Goal: Information Seeking & Learning: Learn about a topic

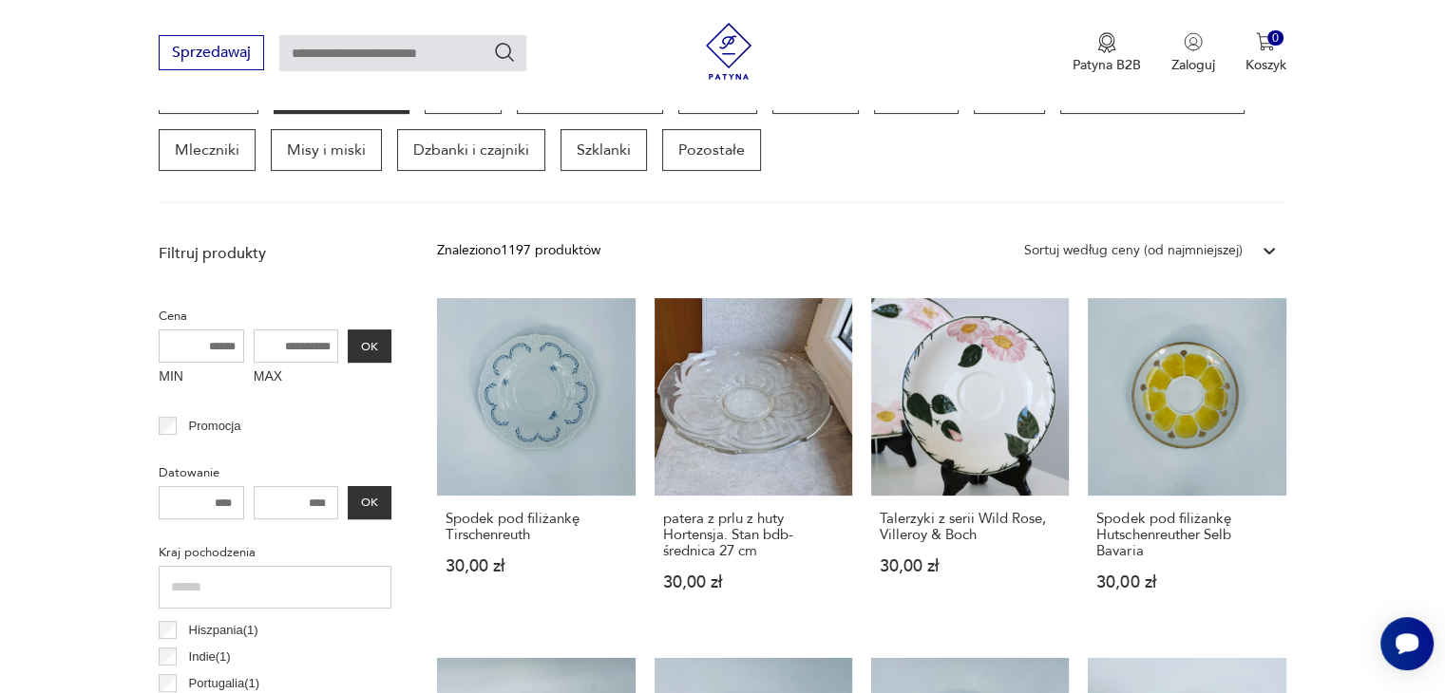
scroll to position [572, 0]
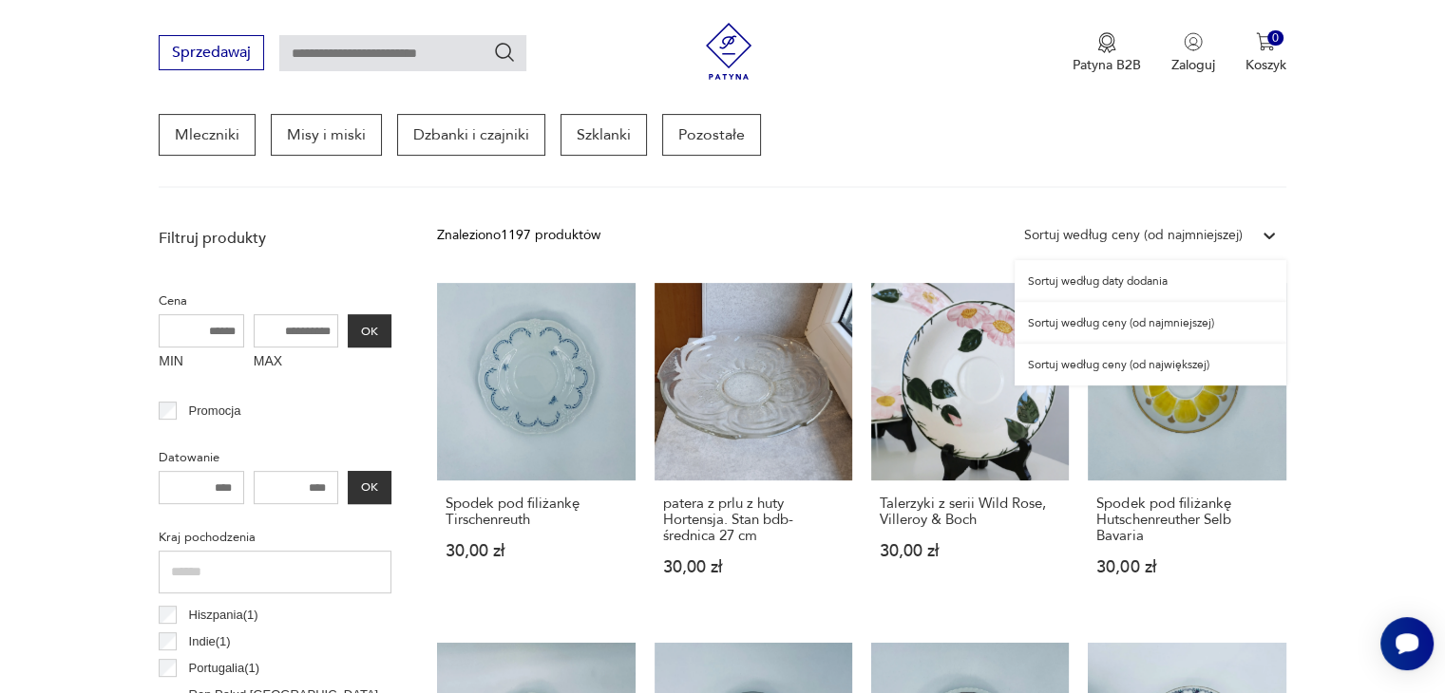
click at [1177, 236] on div "Sortuj według ceny (od najmniejszej)" at bounding box center [1133, 235] width 218 height 21
click at [1128, 332] on div "Sortuj według ceny (od najmniejszej)" at bounding box center [1150, 323] width 272 height 42
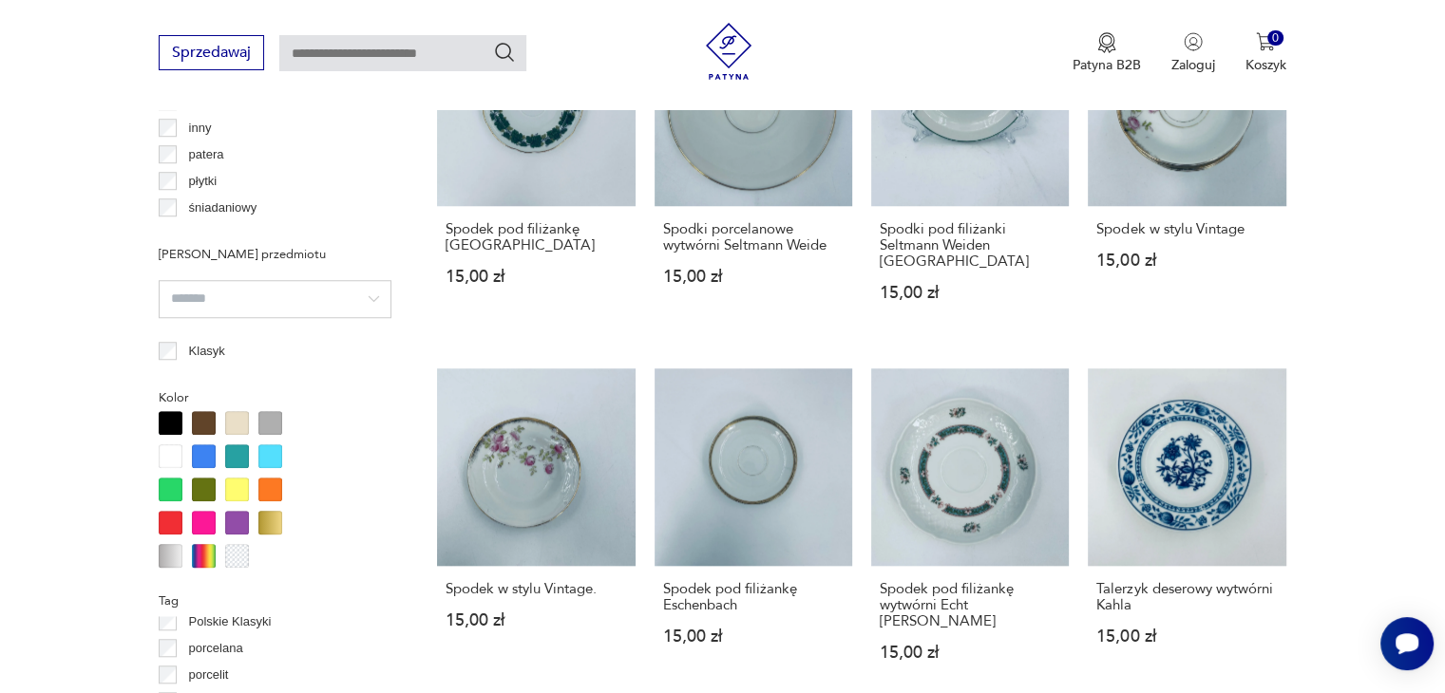
scroll to position [1536, 0]
click at [1351, 214] on section "Filtruj produkty Cena MIN MAX OK Promocja Datowanie OK Kraj pochodzenia Rosja (…" at bounding box center [722, 466] width 1445 height 2425
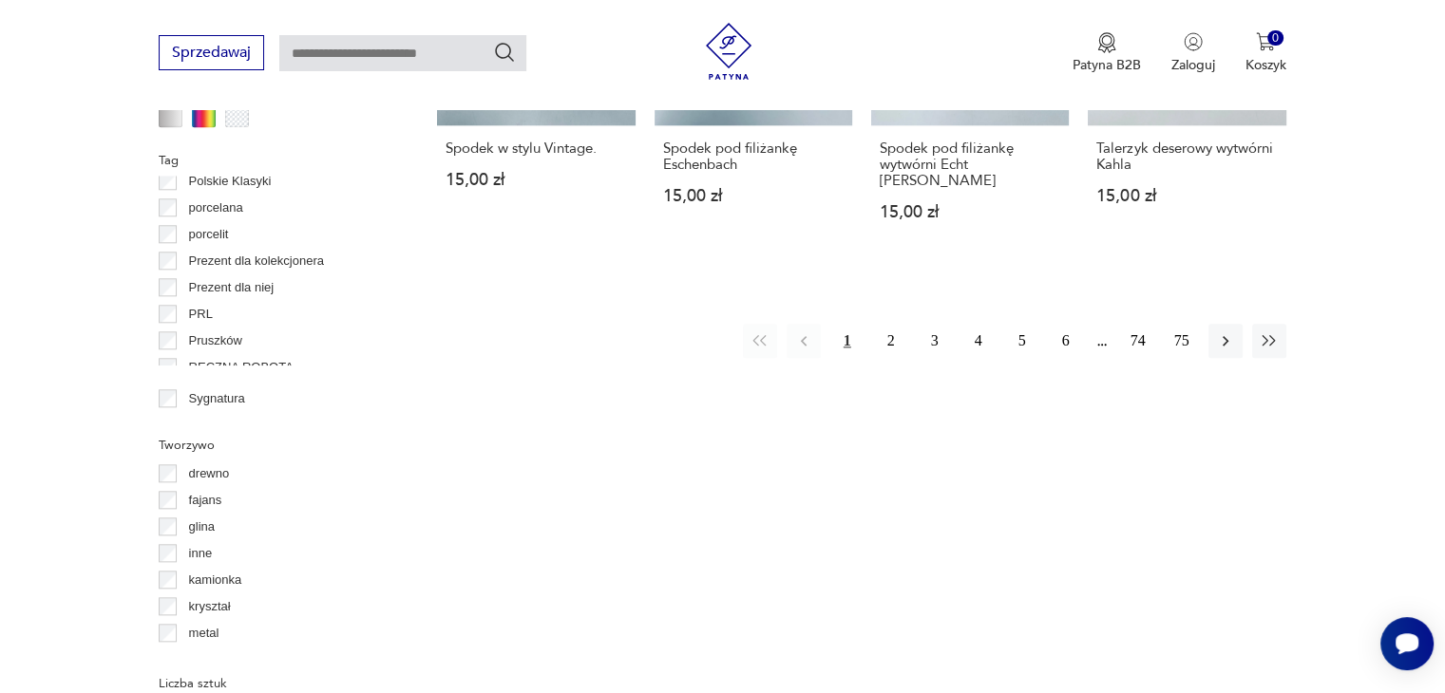
scroll to position [1978, 0]
click at [900, 322] on button "2" at bounding box center [891, 339] width 34 height 34
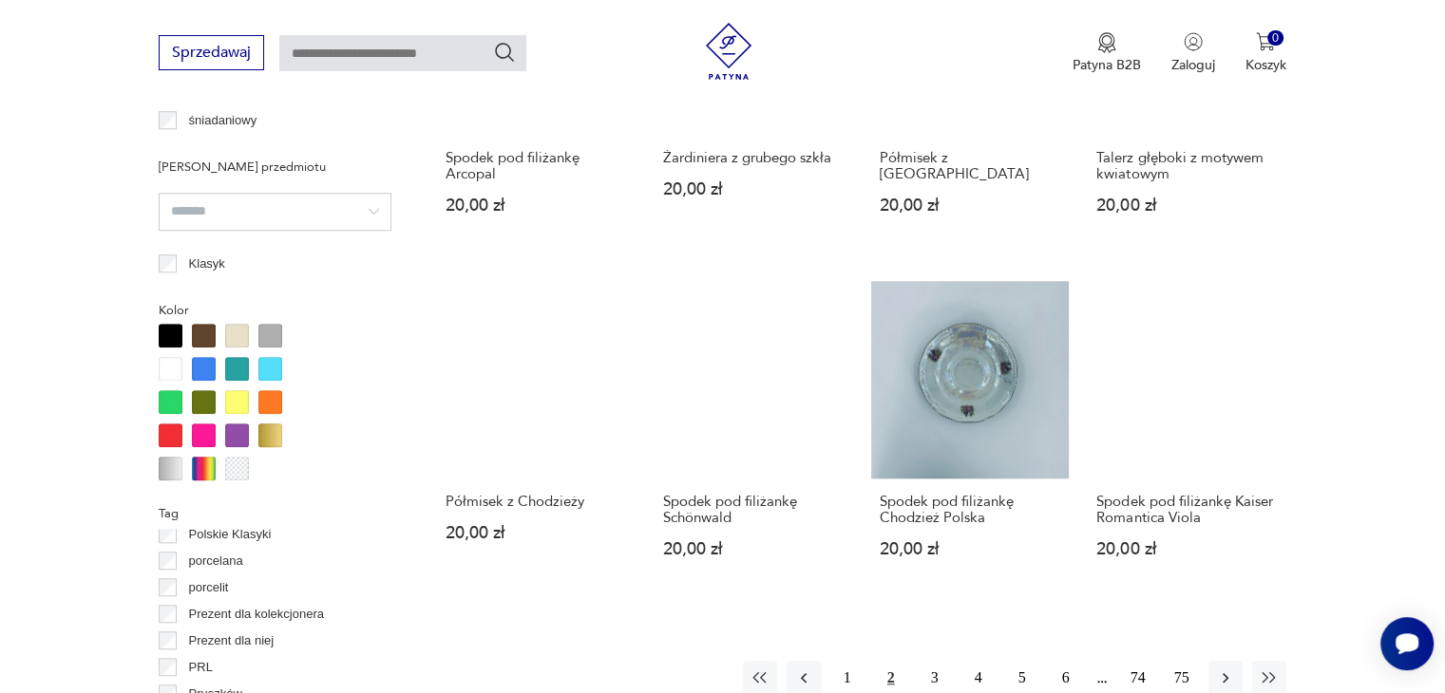
scroll to position [1626, 0]
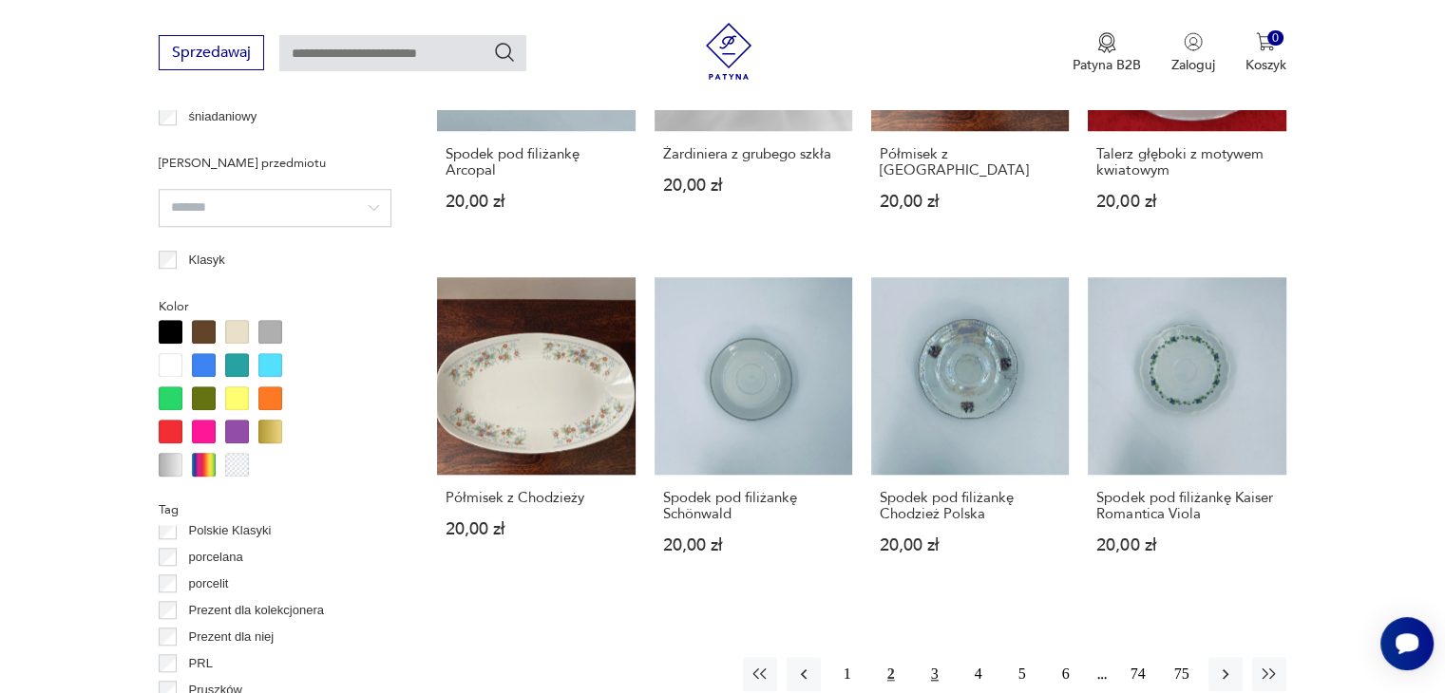
click at [945, 669] on button "3" at bounding box center [935, 674] width 34 height 34
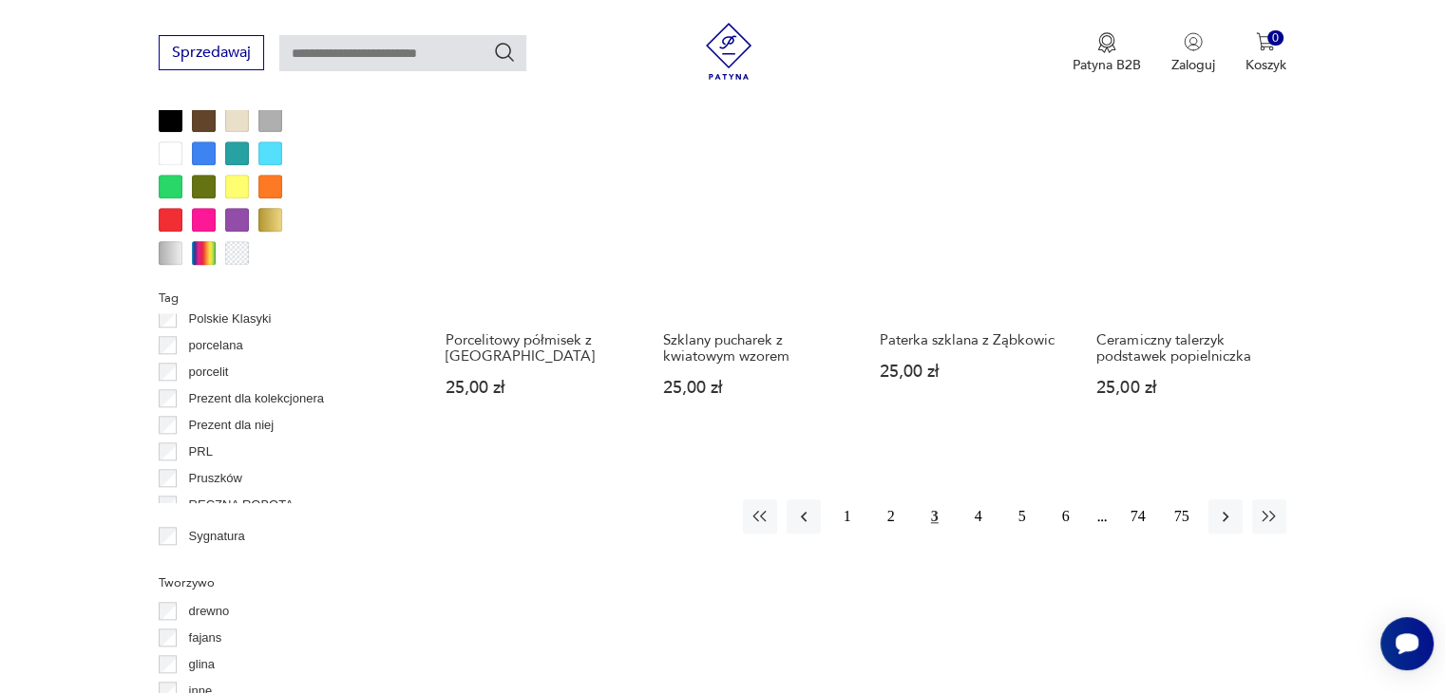
scroll to position [1839, 0]
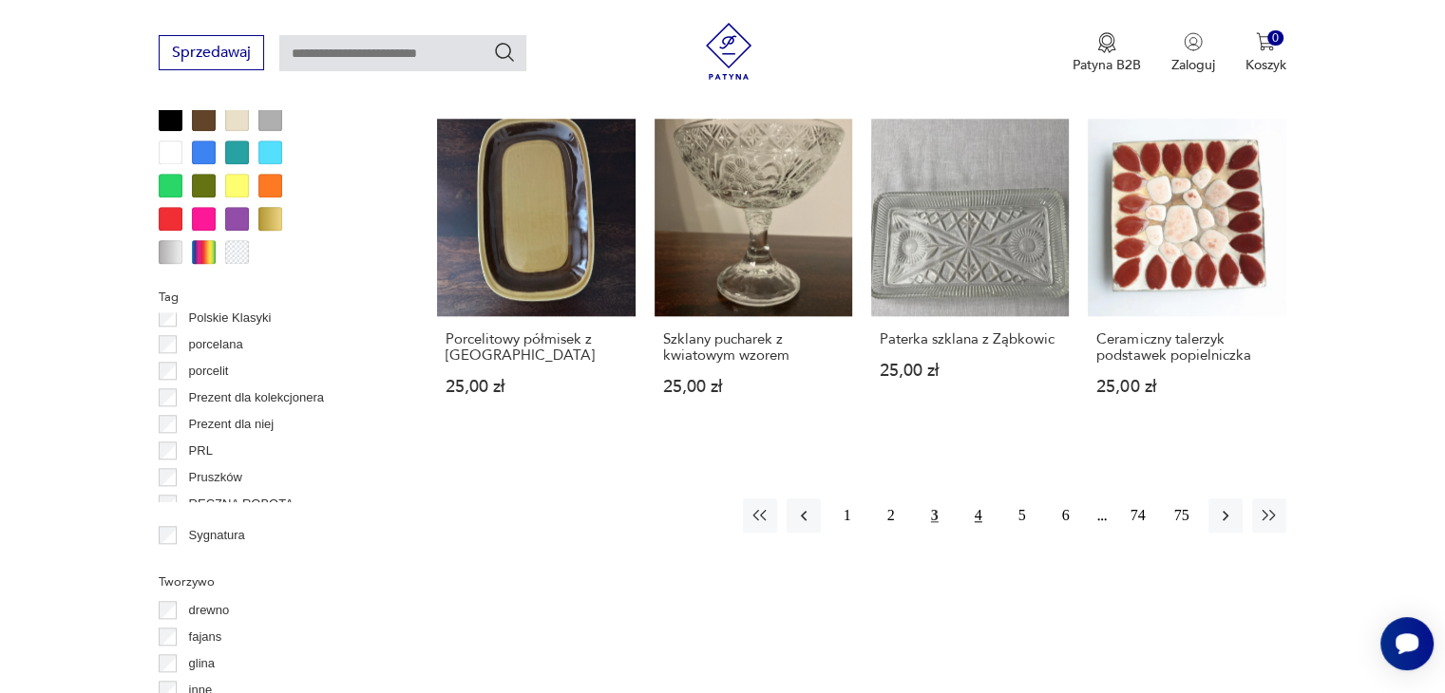
click at [984, 499] on button "4" at bounding box center [978, 516] width 34 height 34
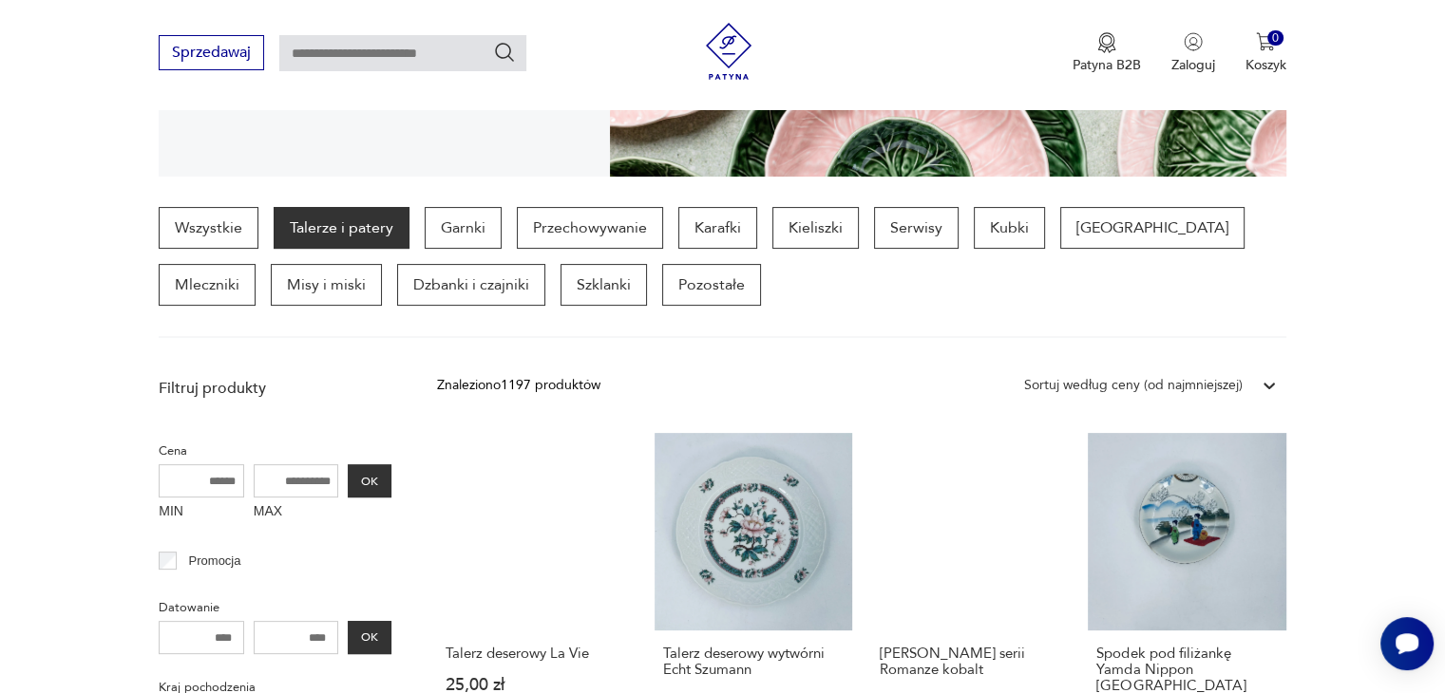
scroll to position [421, 0]
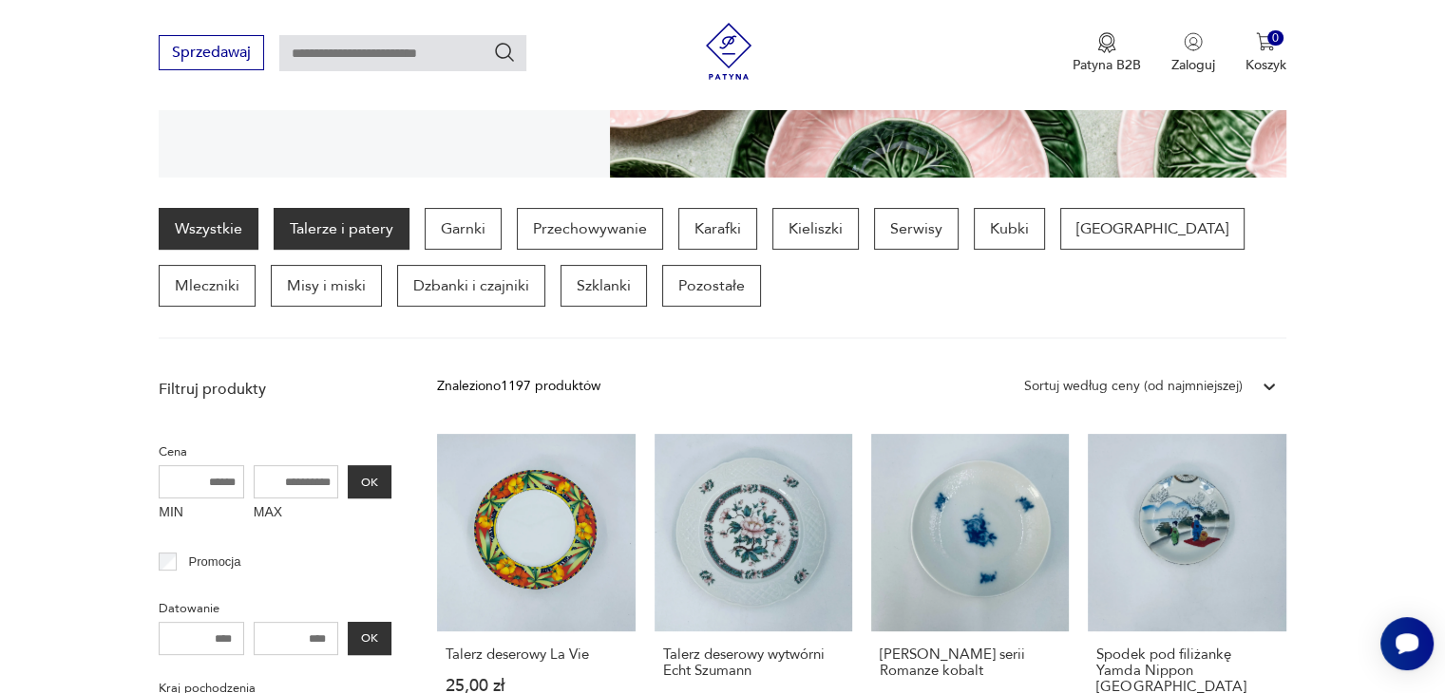
click at [224, 236] on link "Wszystkie" at bounding box center [209, 229] width 100 height 42
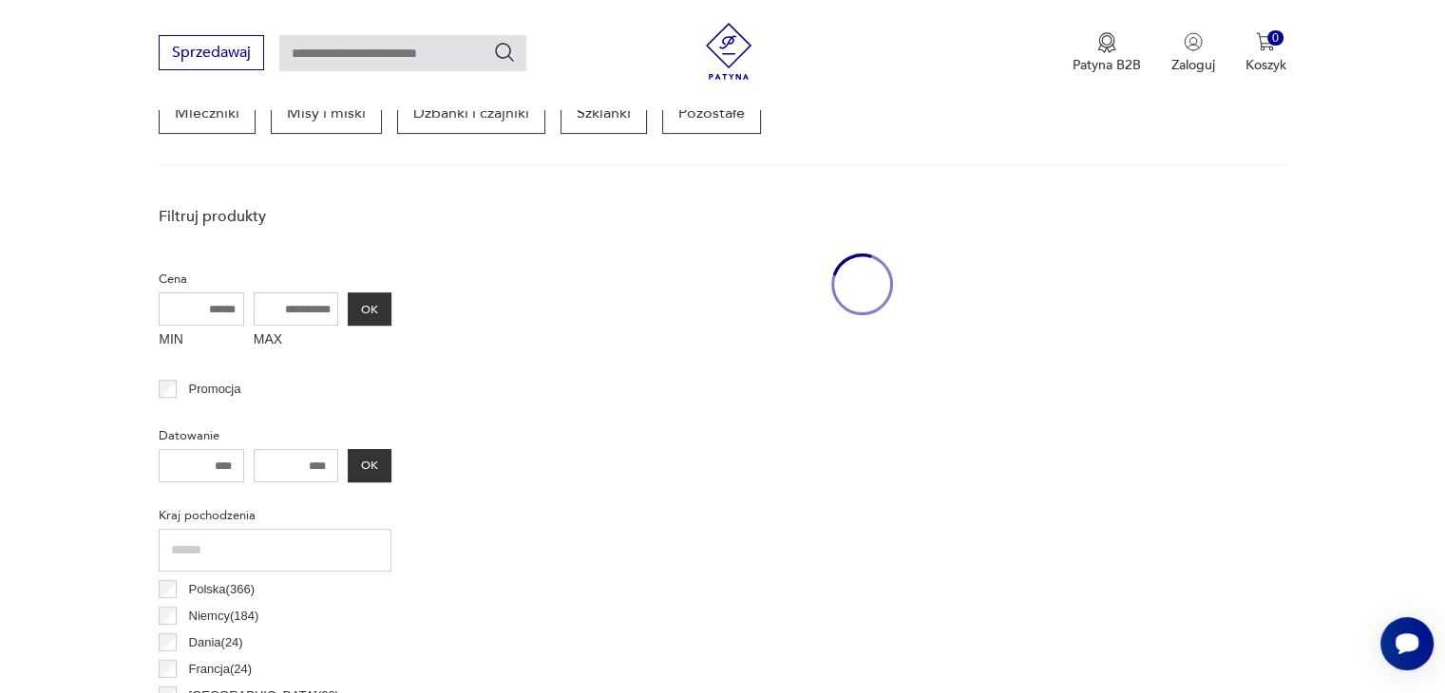
scroll to position [614, 0]
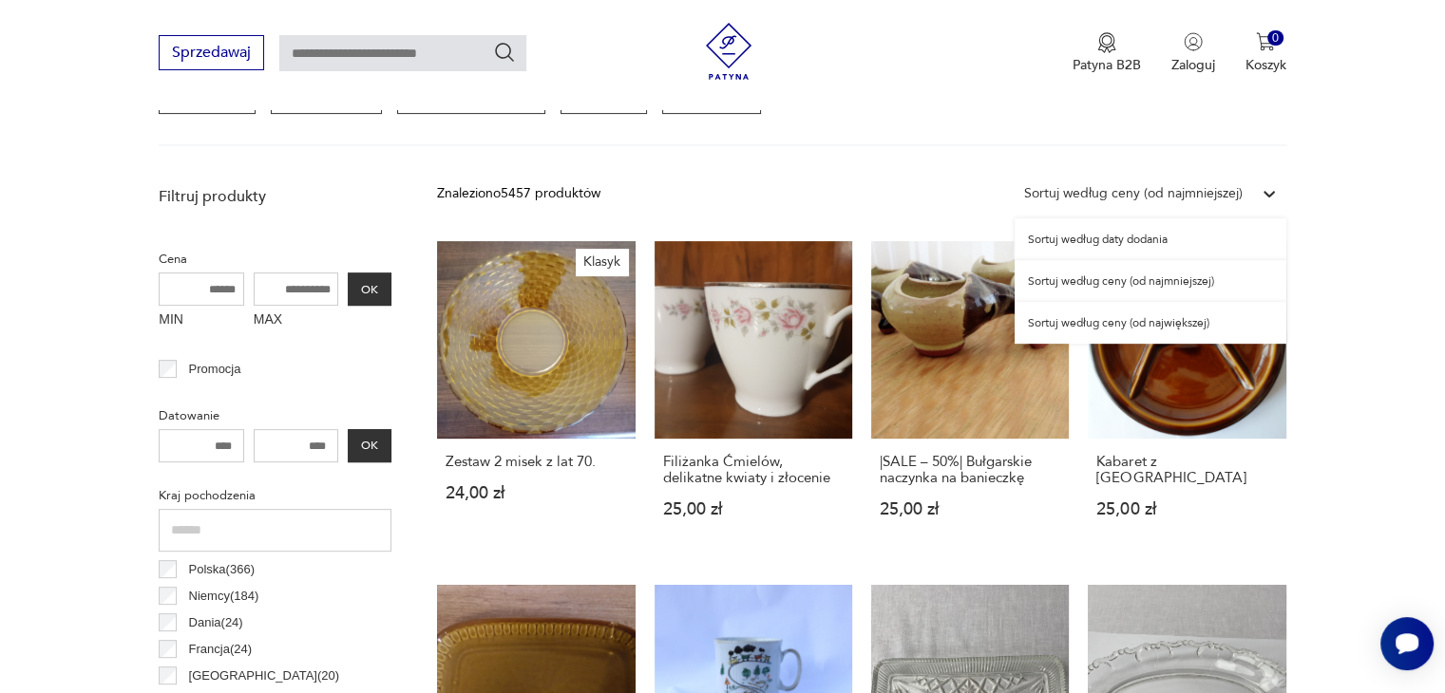
click at [1213, 187] on div "Sortuj według ceny (od najmniejszej)" at bounding box center [1133, 193] width 218 height 21
click at [1159, 281] on div "Sortuj według ceny (od najmniejszej)" at bounding box center [1150, 281] width 272 height 42
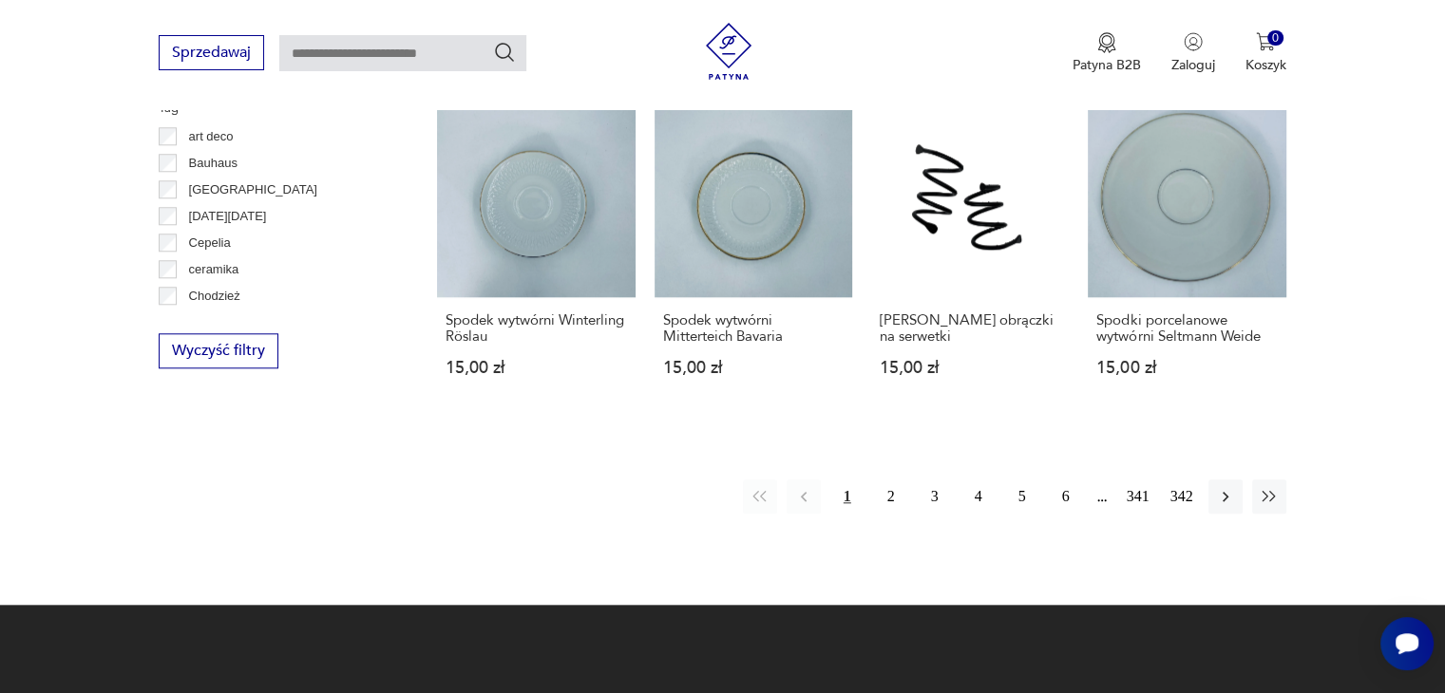
scroll to position [1898, 0]
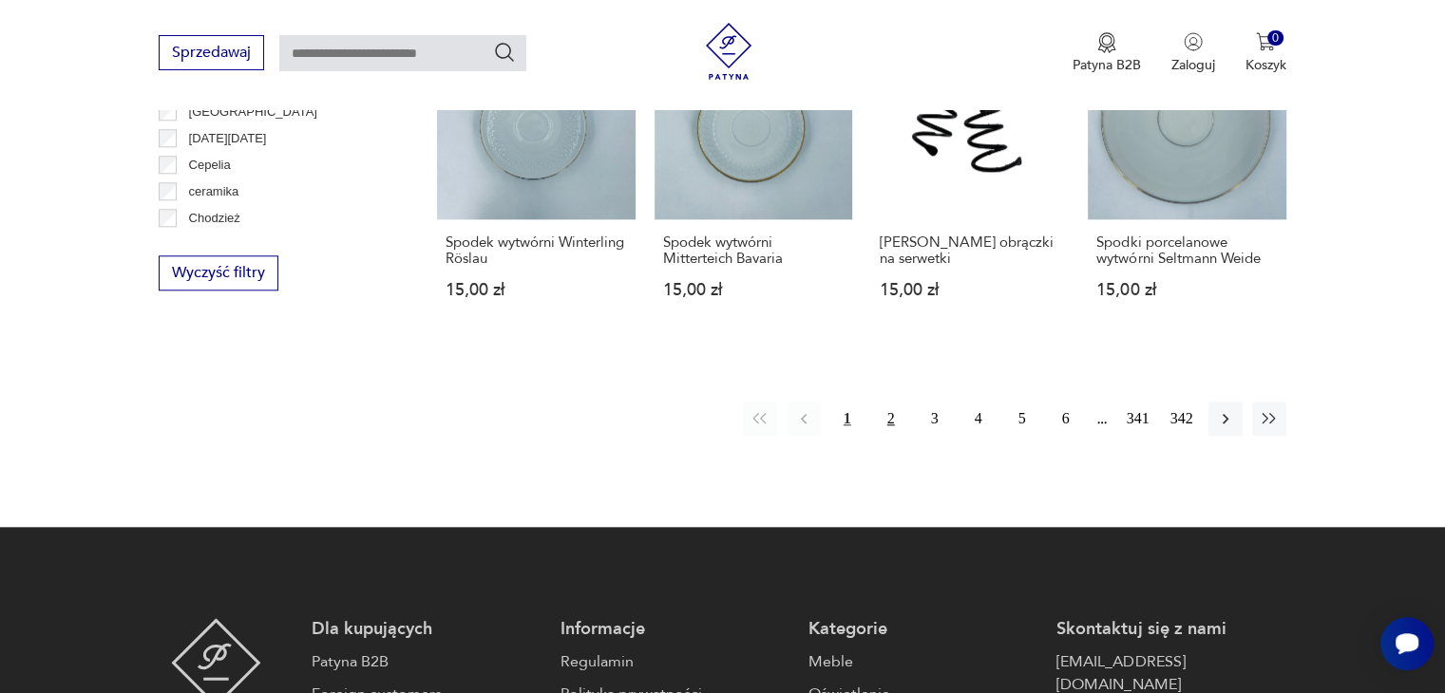
click at [897, 402] on button "2" at bounding box center [891, 419] width 34 height 34
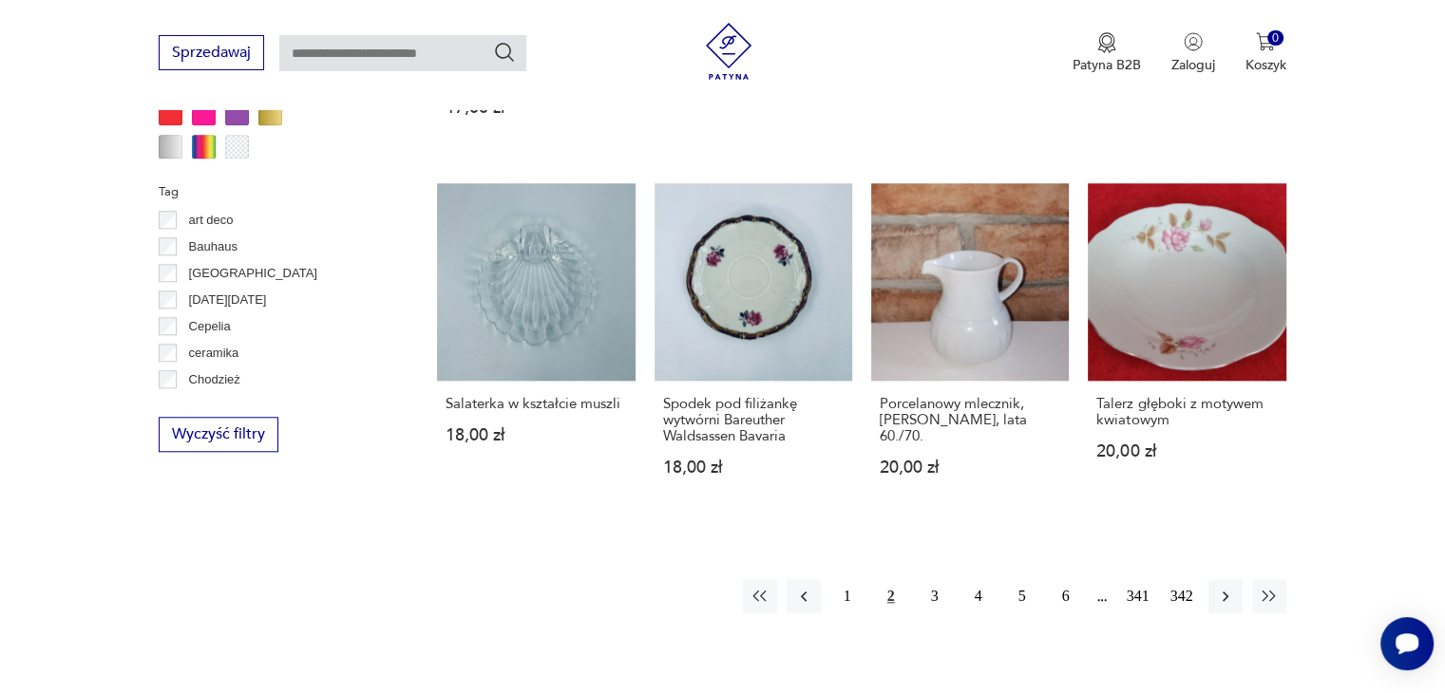
scroll to position [1737, 0]
click at [939, 593] on button "3" at bounding box center [935, 595] width 34 height 34
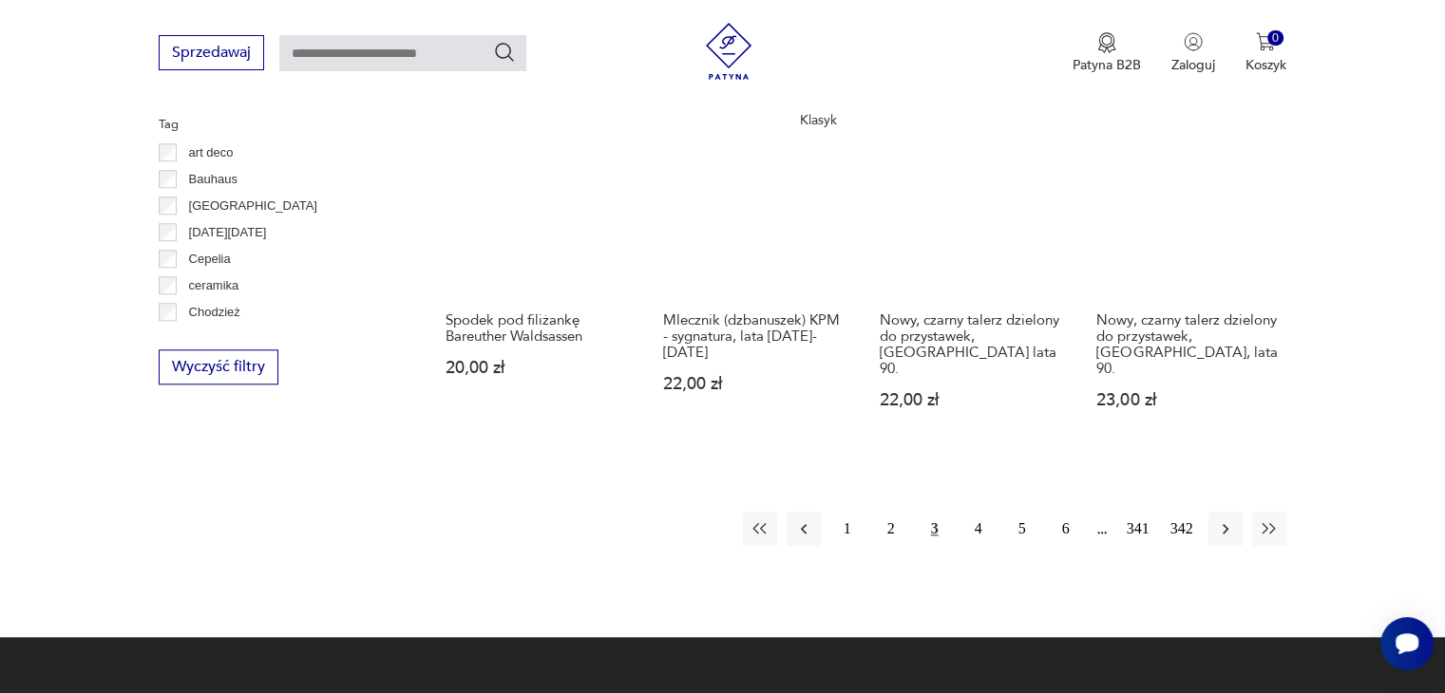
scroll to position [1808, 0]
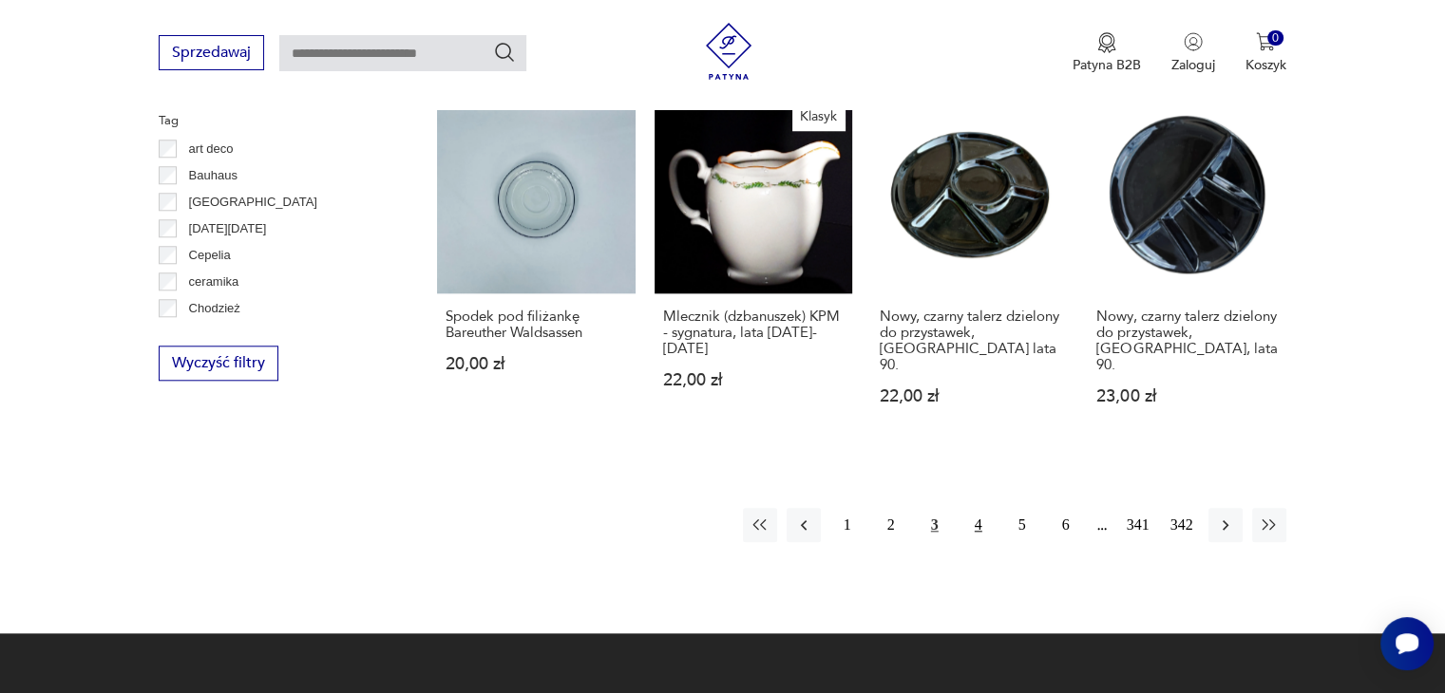
click at [979, 508] on button "4" at bounding box center [978, 525] width 34 height 34
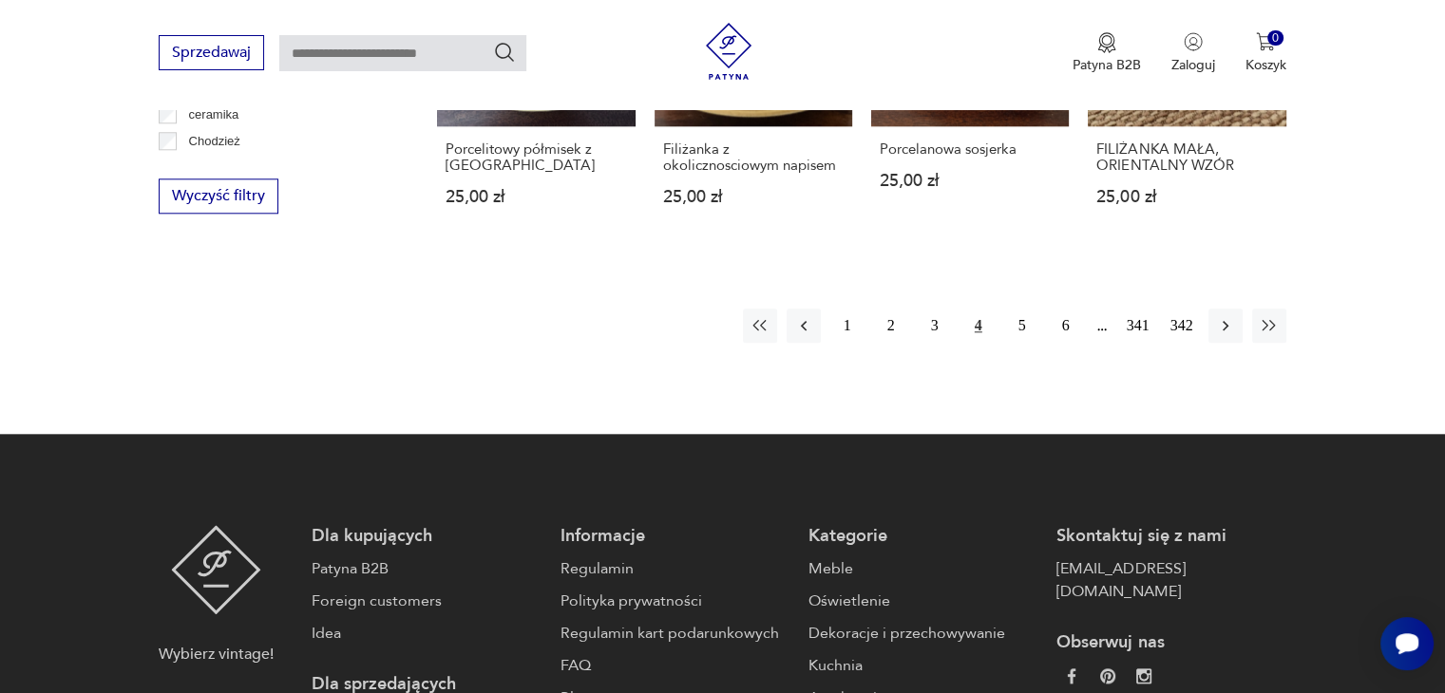
scroll to position [1977, 0]
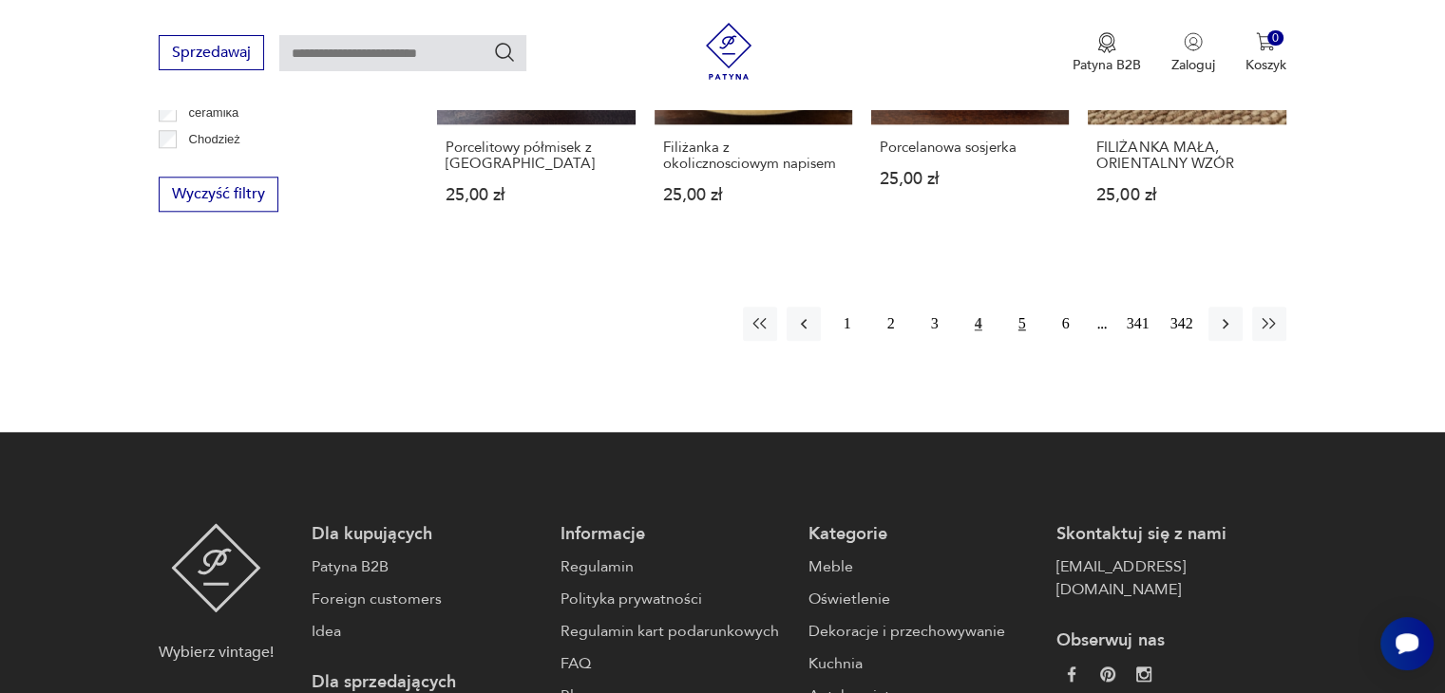
click at [1024, 318] on button "5" at bounding box center [1022, 324] width 34 height 34
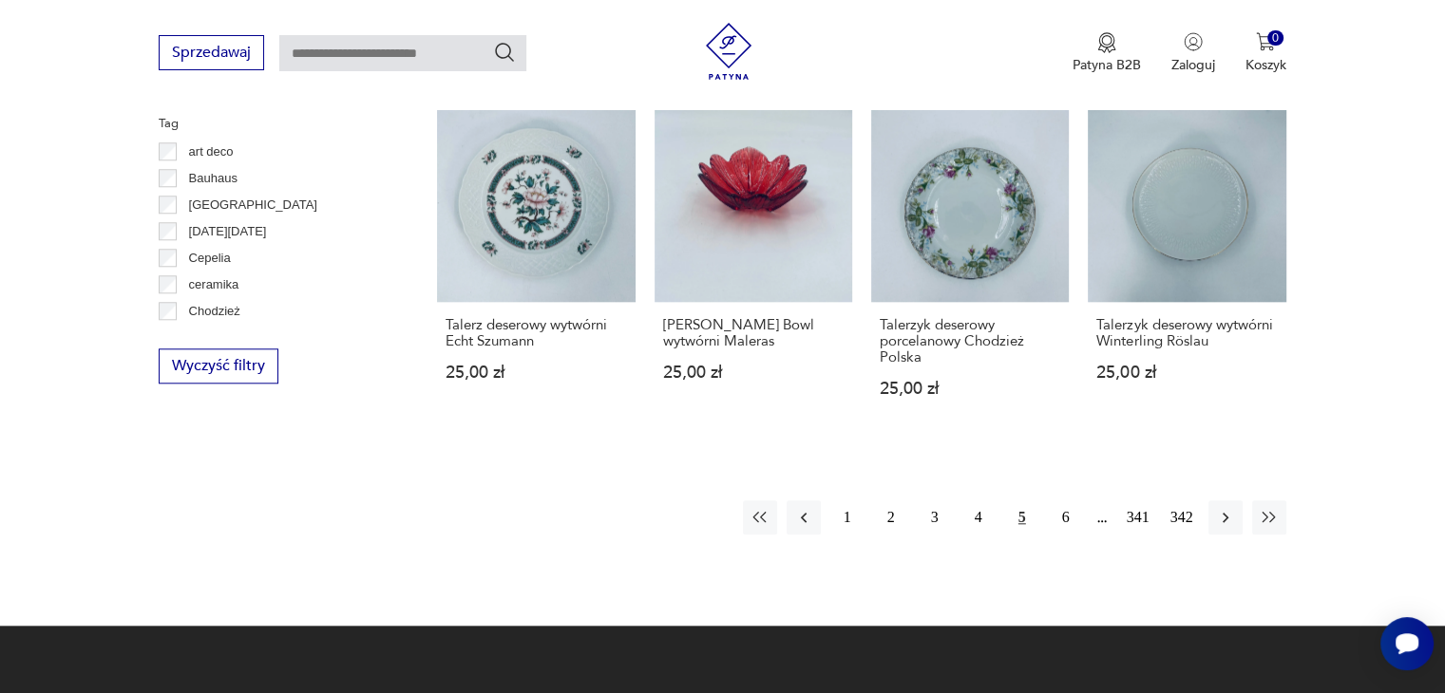
scroll to position [1806, 0]
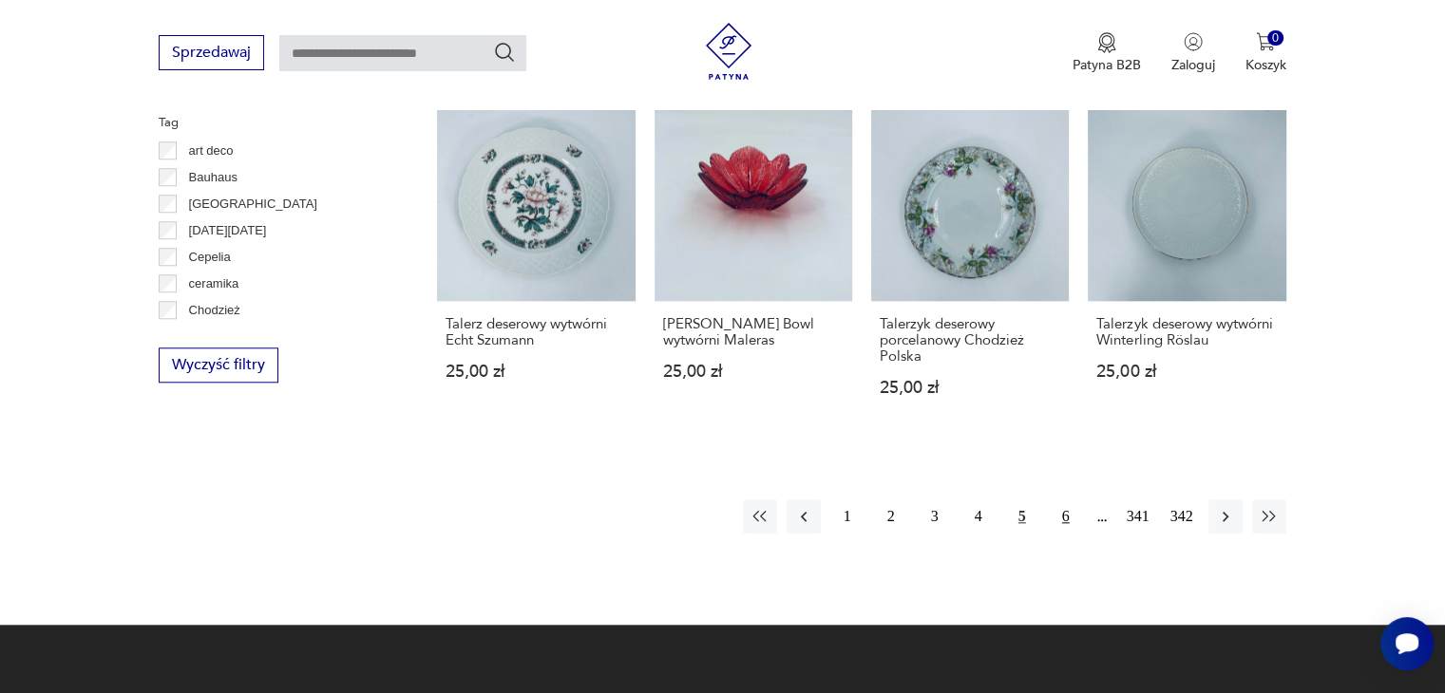
click at [1067, 510] on button "6" at bounding box center [1066, 517] width 34 height 34
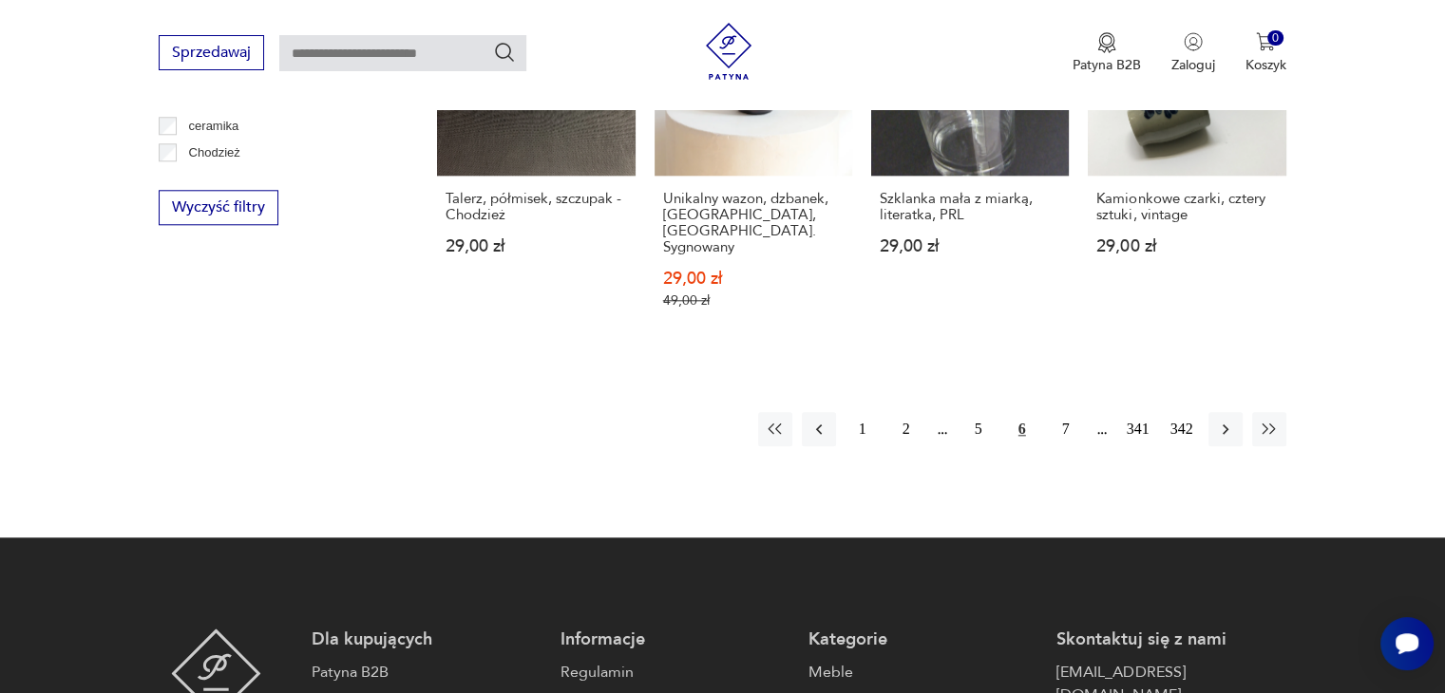
scroll to position [1964, 0]
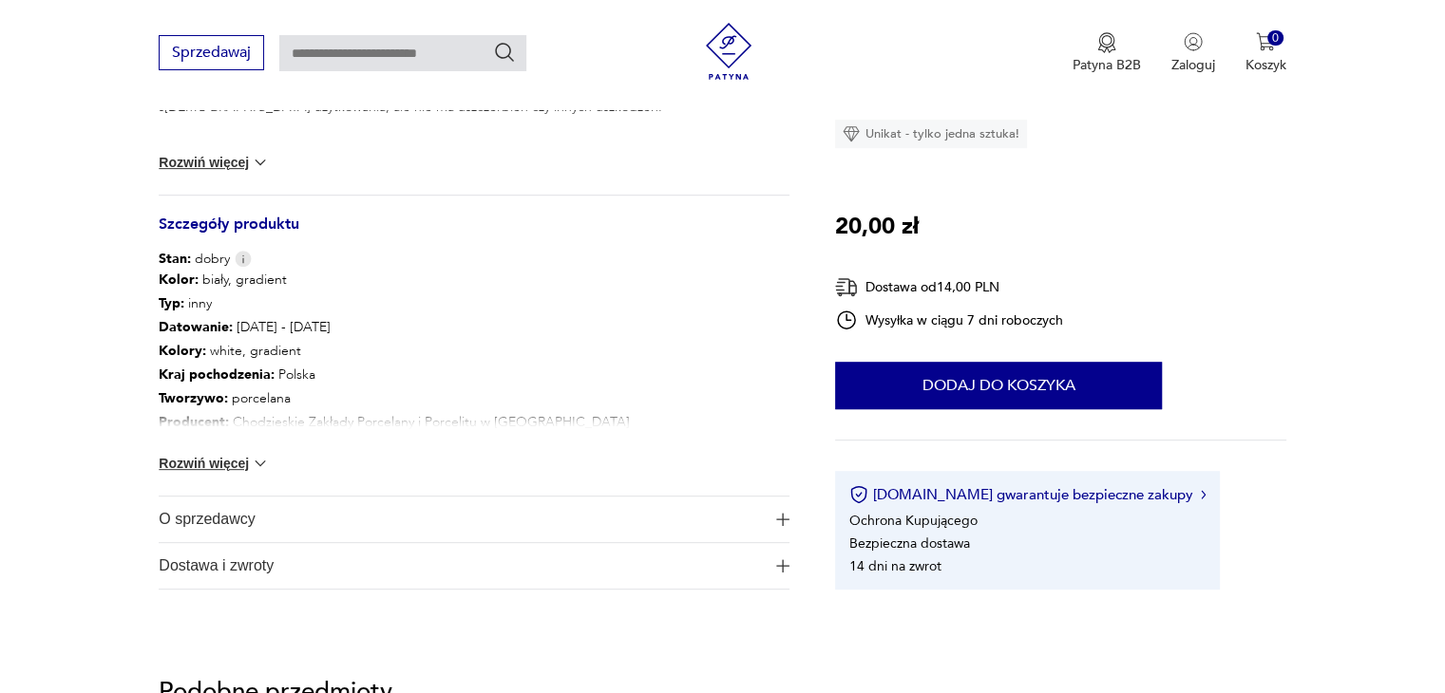
scroll to position [796, 0]
click at [232, 461] on button "Rozwiń więcej" at bounding box center [214, 464] width 110 height 19
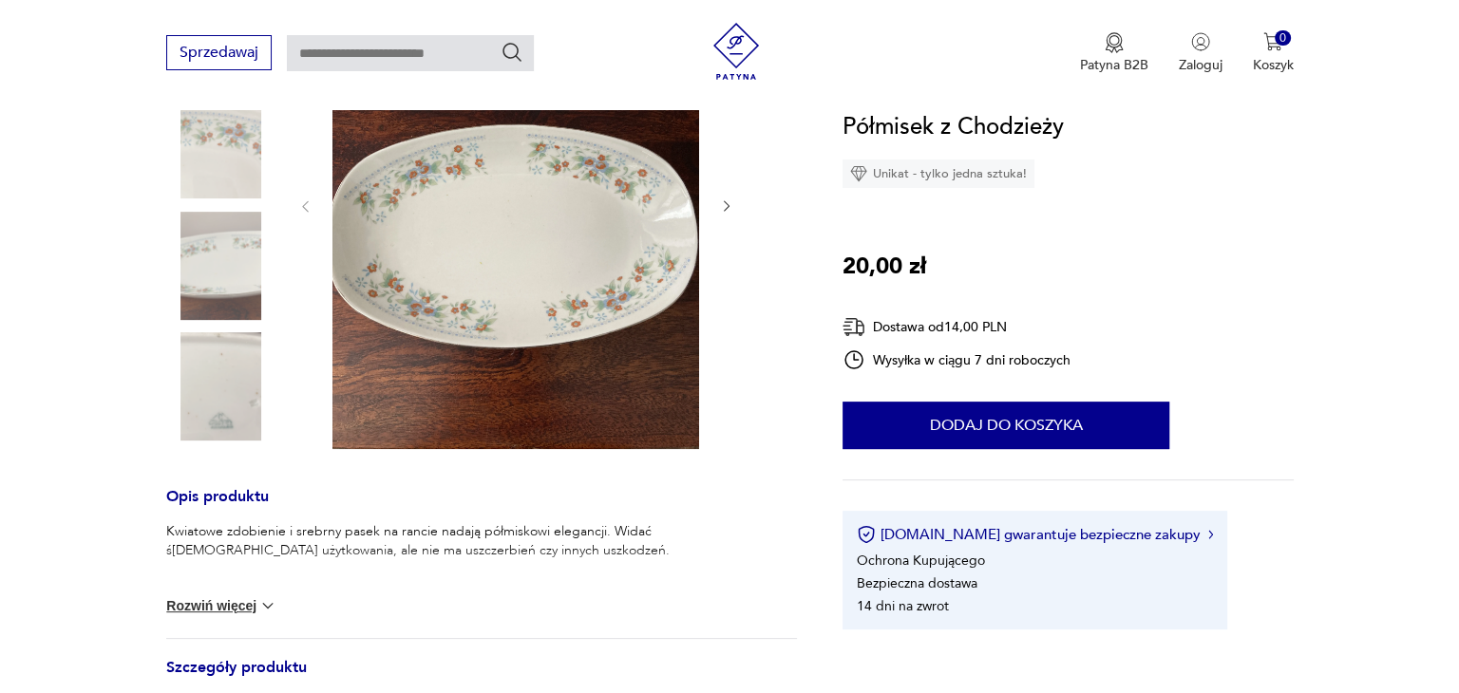
scroll to position [351, 0]
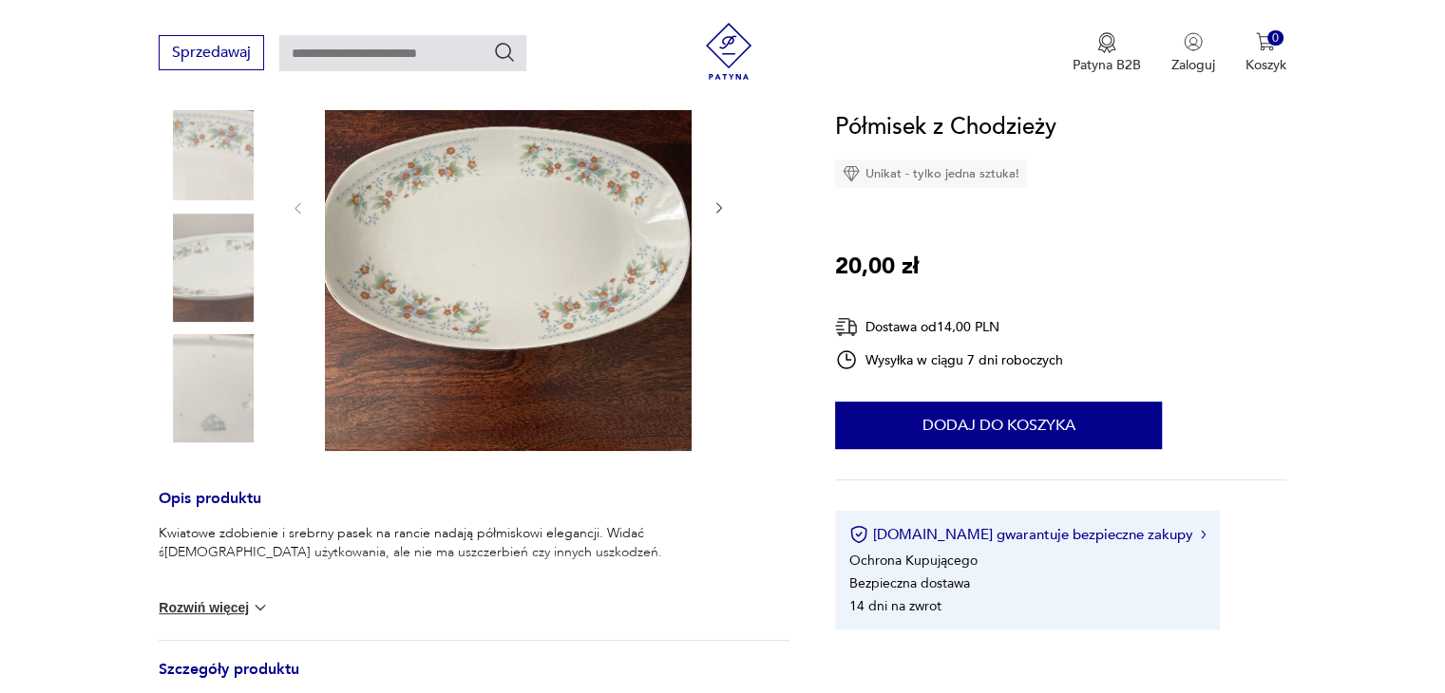
click at [569, 209] on img at bounding box center [508, 206] width 367 height 489
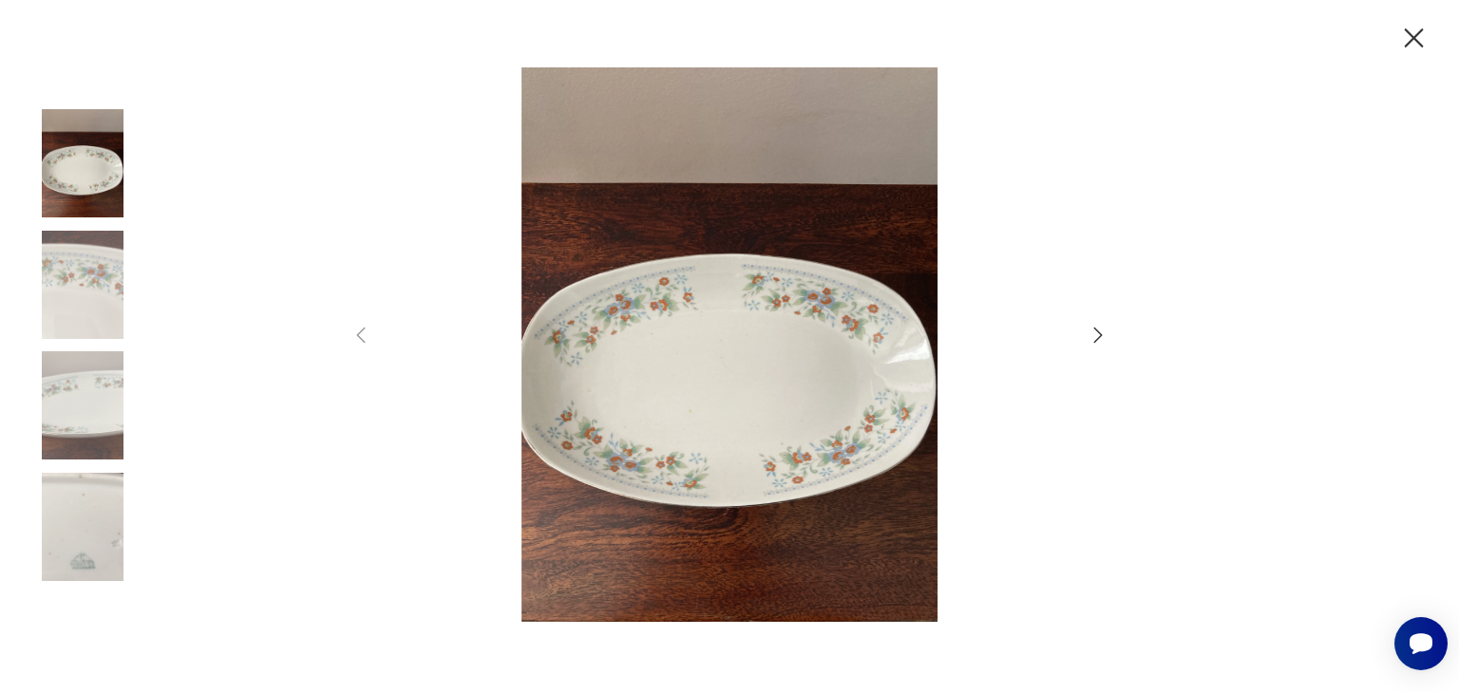
scroll to position [0, 0]
click at [1094, 331] on icon "button" at bounding box center [1098, 335] width 23 height 23
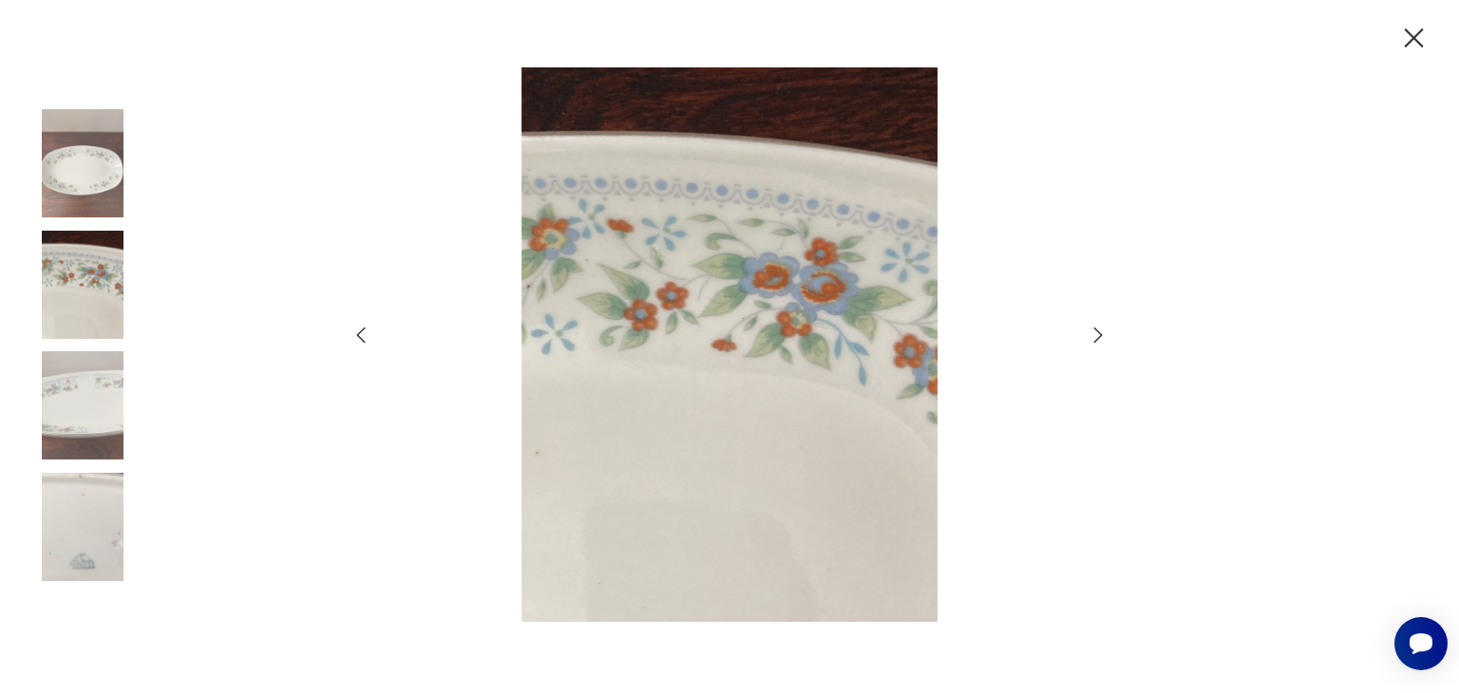
click at [1094, 331] on icon "button" at bounding box center [1098, 335] width 23 height 23
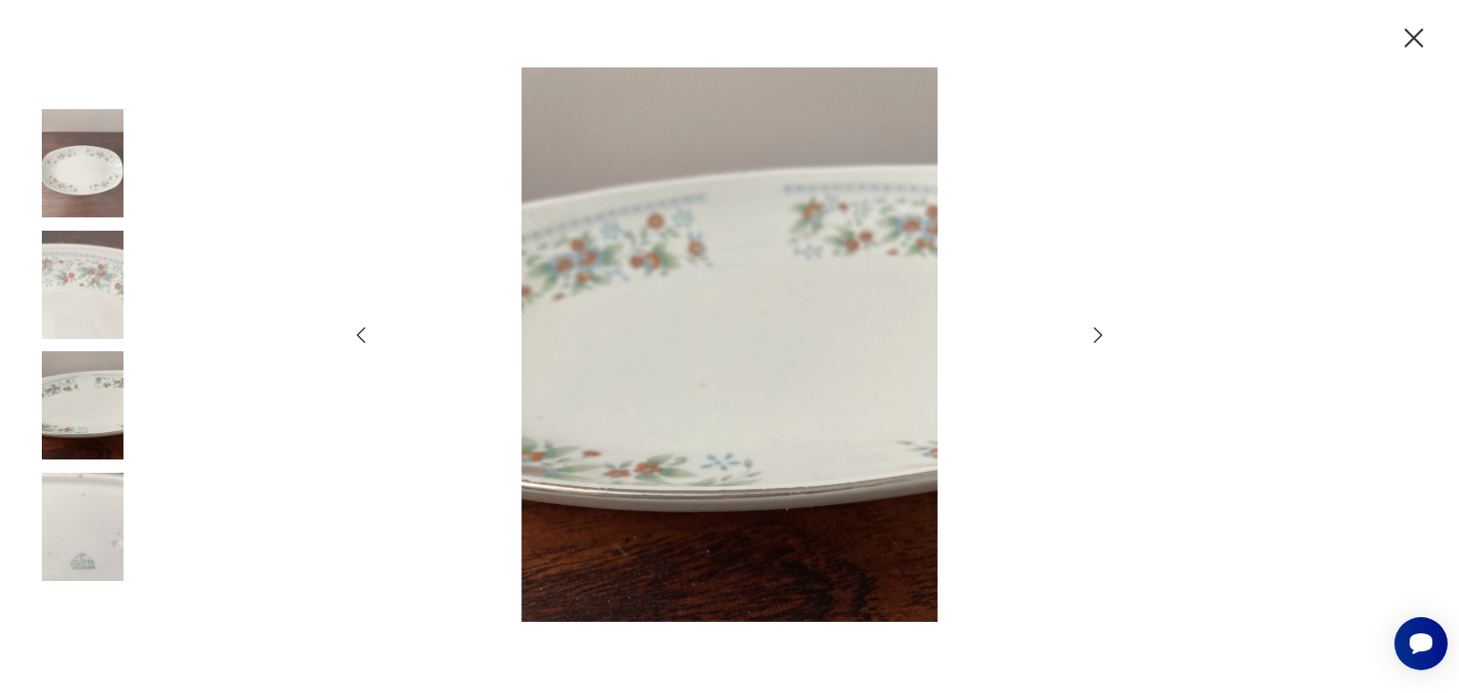
click at [1094, 331] on icon "button" at bounding box center [1098, 335] width 23 height 23
